Goal: Complete application form

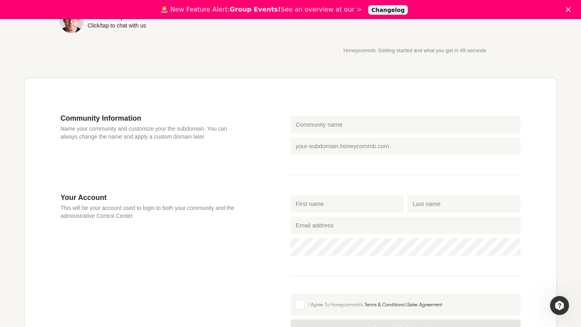
scroll to position [246, 0]
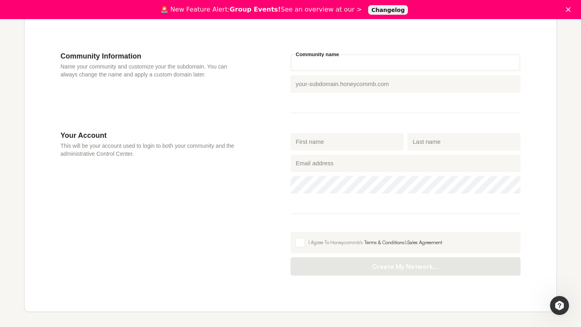
click at [304, 64] on input "Community name" at bounding box center [406, 63] width 230 height 18
type input "H"
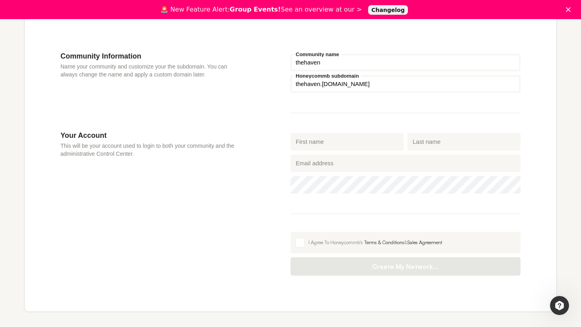
click at [295, 64] on input "thehaven" at bounding box center [406, 63] width 230 height 18
type input "choosethehaven"
drag, startPoint x: 344, startPoint y: 86, endPoint x: 405, endPoint y: 85, distance: 61.3
click at [405, 85] on input "Honeycommb subdomain" at bounding box center [406, 84] width 230 height 18
click at [300, 245] on span at bounding box center [300, 243] width 10 height 10
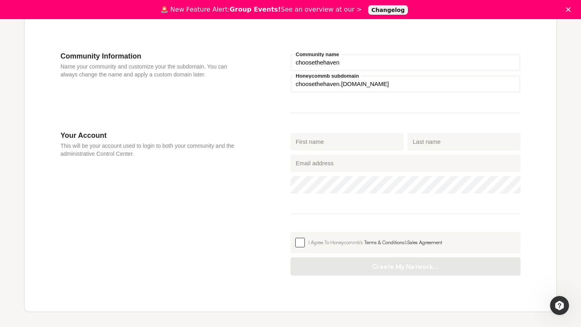
click at [291, 232] on input "I Agree To Honeycommb's Terms & Conditions & Sales Agreement" at bounding box center [291, 232] width 0 height 0
click at [308, 142] on input "First name" at bounding box center [347, 142] width 113 height 18
type input "Bella"
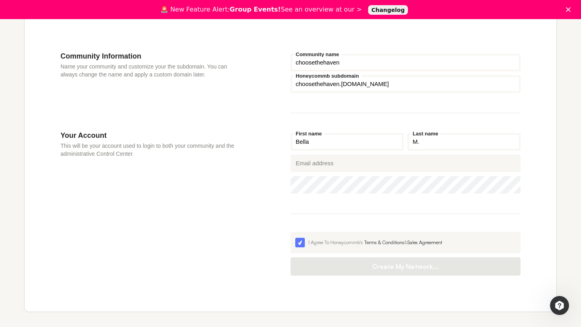
type input "M."
type input "[EMAIL_ADDRESS][DOMAIN_NAME]"
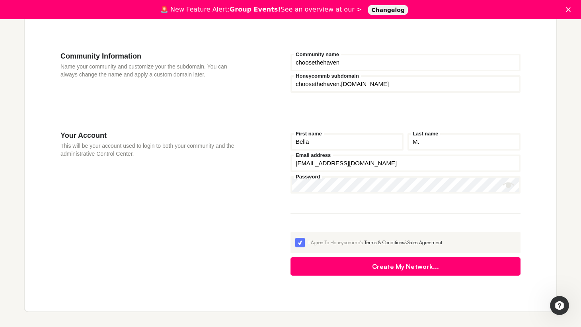
click at [505, 185] on icon "Show password" at bounding box center [509, 185] width 12 height 6
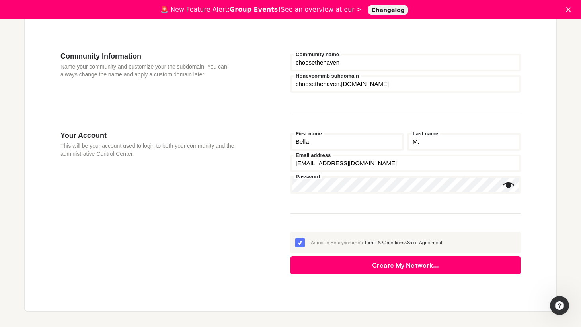
click at [430, 273] on button "Create My Network..." at bounding box center [406, 265] width 230 height 18
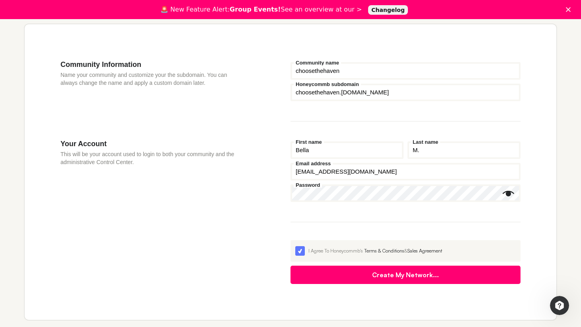
scroll to position [292, 0]
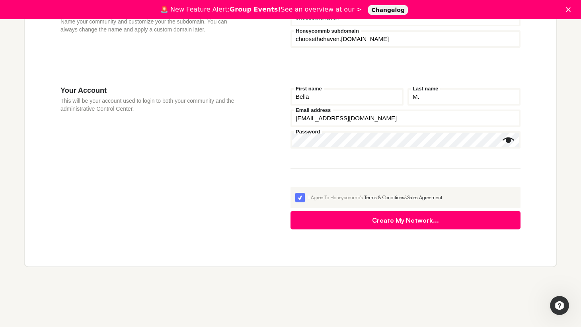
click at [375, 217] on button "Create My Network..." at bounding box center [406, 220] width 230 height 18
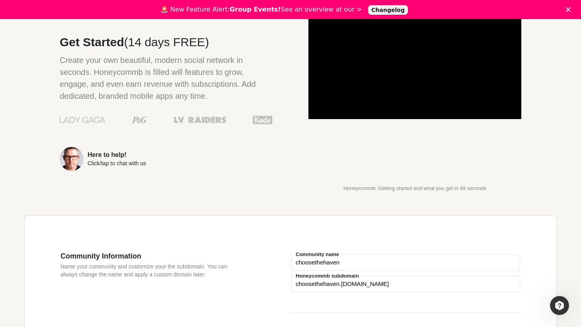
scroll to position [0, 0]
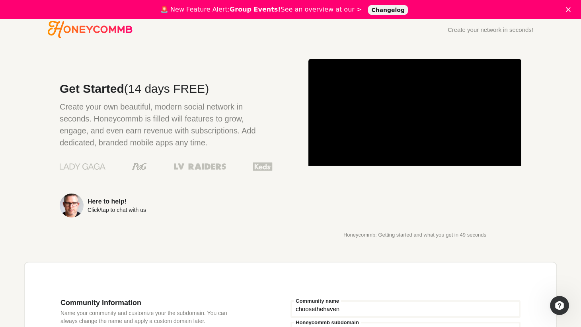
click at [568, 10] on icon "Close" at bounding box center [568, 9] width 5 height 5
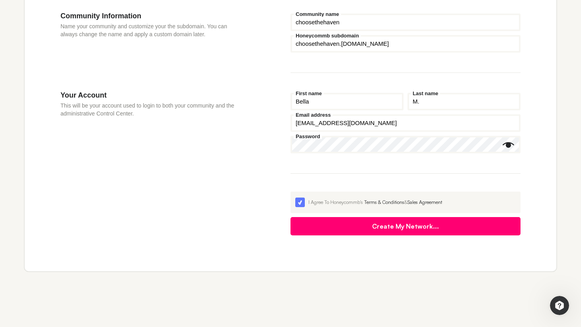
scroll to position [292, 0]
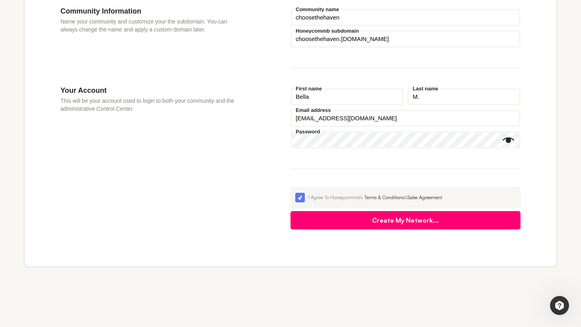
click at [378, 221] on button "Create My Network..." at bounding box center [406, 220] width 230 height 18
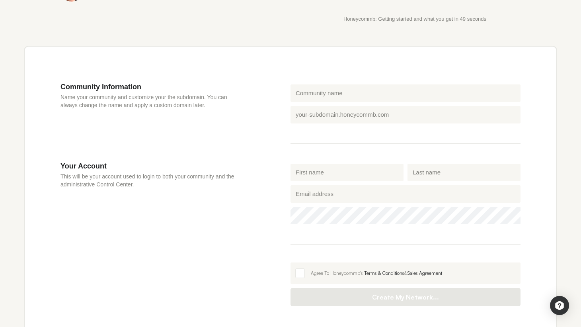
scroll to position [215, 0]
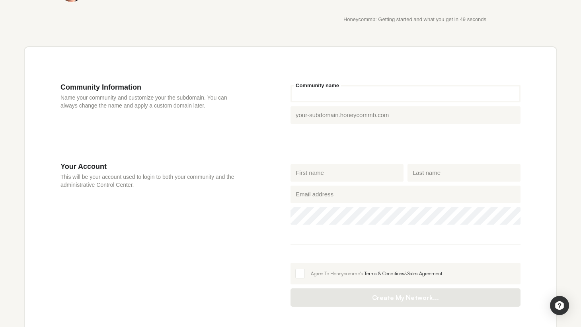
click at [414, 92] on input "Community name" at bounding box center [406, 94] width 230 height 18
type input "choosethehaven"
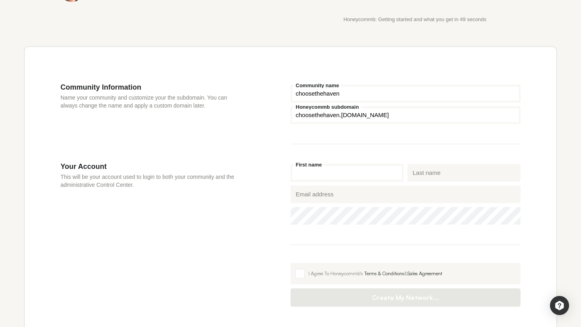
click at [346, 174] on input "First name" at bounding box center [347, 173] width 113 height 18
type input "Bella"
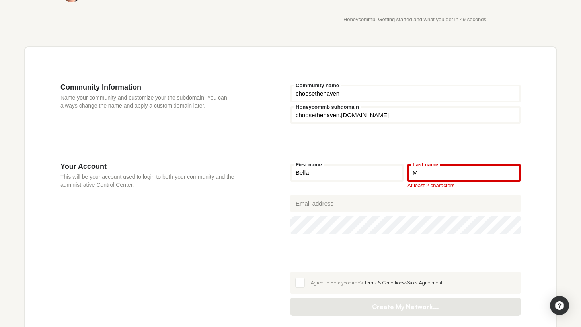
click at [426, 180] on input "M" at bounding box center [464, 173] width 113 height 18
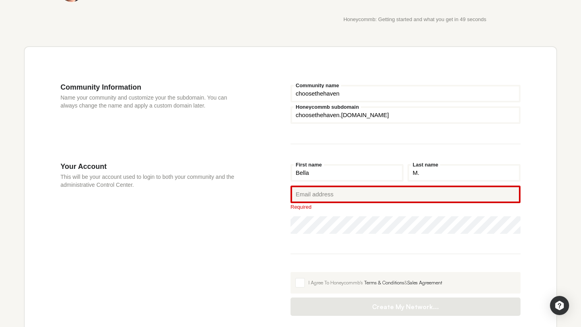
type input "M."
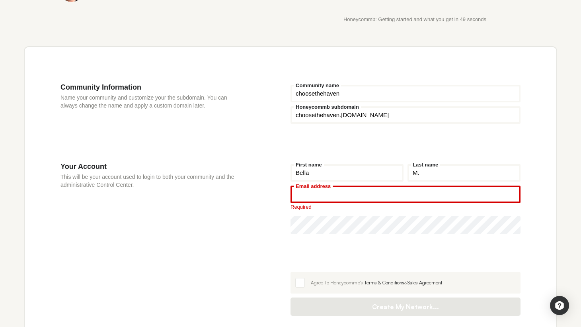
click at [385, 199] on input "Email address" at bounding box center [406, 194] width 230 height 18
type input "[EMAIL_ADDRESS][DOMAIN_NAME]"
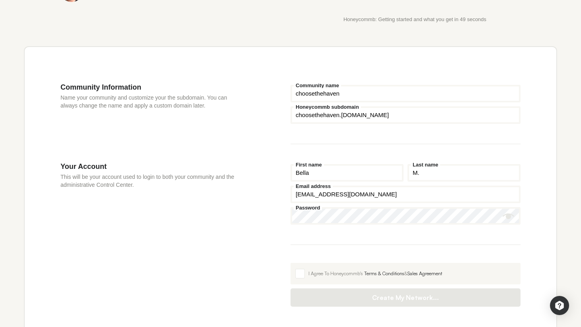
click at [509, 219] on icon "Show password" at bounding box center [509, 216] width 12 height 6
click at [302, 273] on span at bounding box center [300, 274] width 10 height 10
click at [291, 263] on input "I Agree To Honeycommb's Terms & Conditions & Sales Agreement" at bounding box center [291, 263] width 0 height 0
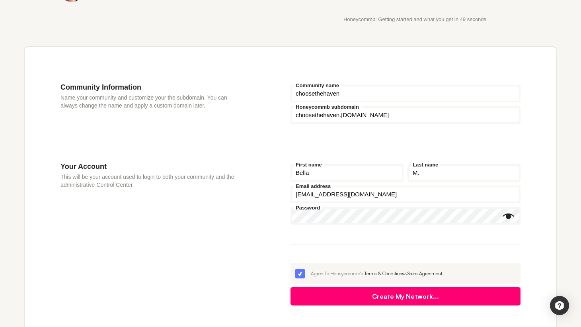
click at [320, 301] on button "Create My Network..." at bounding box center [406, 296] width 230 height 18
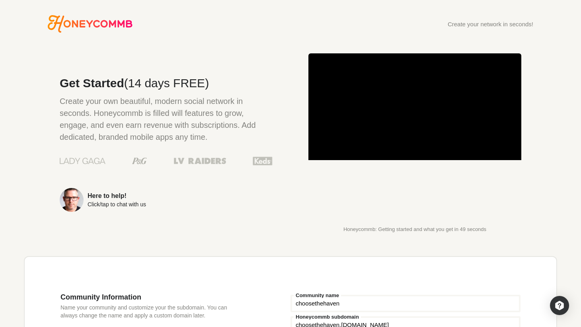
scroll to position [0, 0]
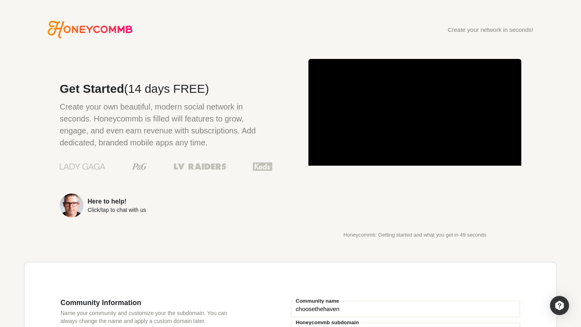
click at [114, 23] on icon "Honeycommb" at bounding box center [90, 30] width 85 height 18
